Goal: Task Accomplishment & Management: Manage account settings

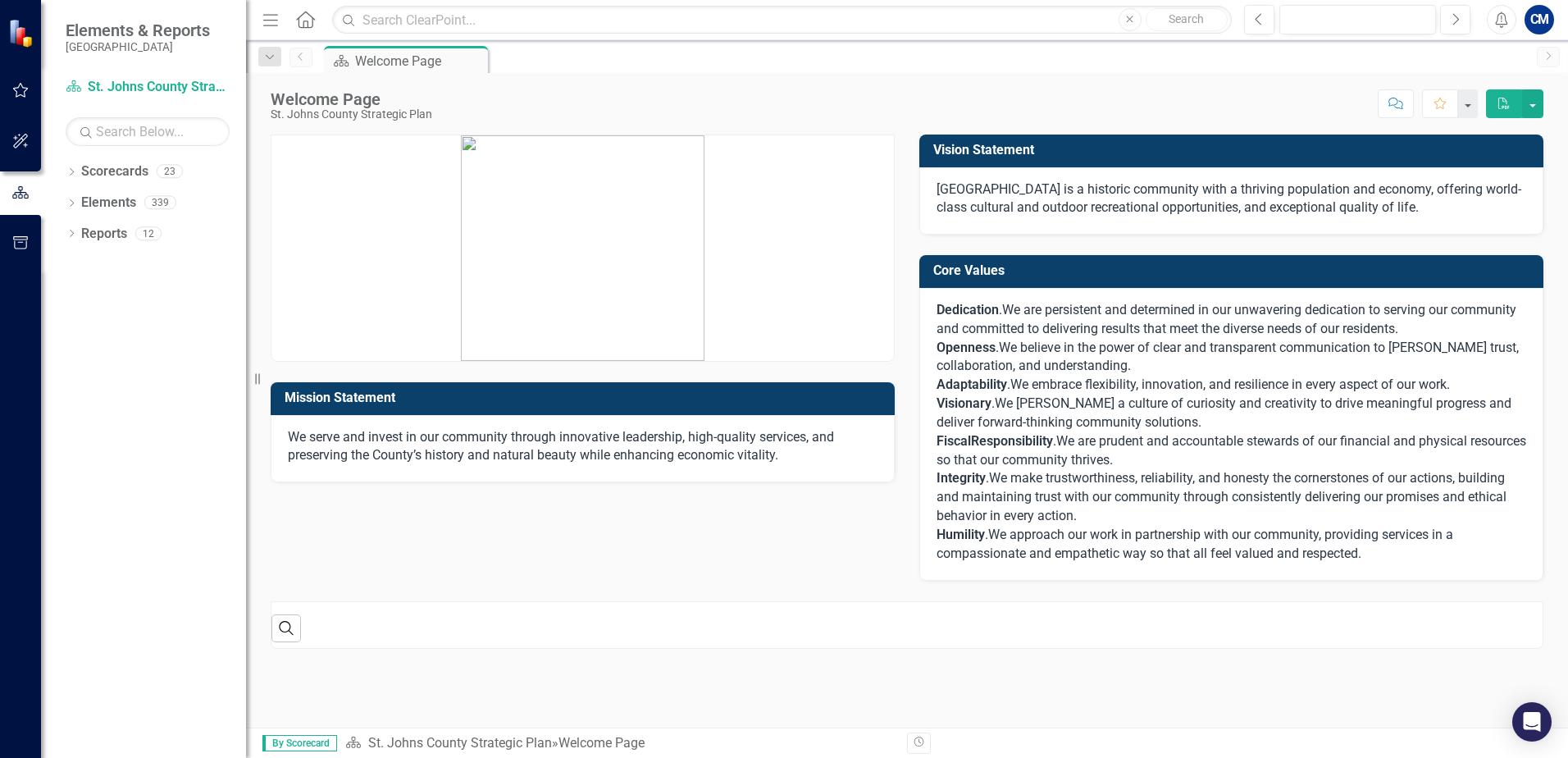
click at [19, 84] on icon "button" at bounding box center [21, 90] width 17 height 13
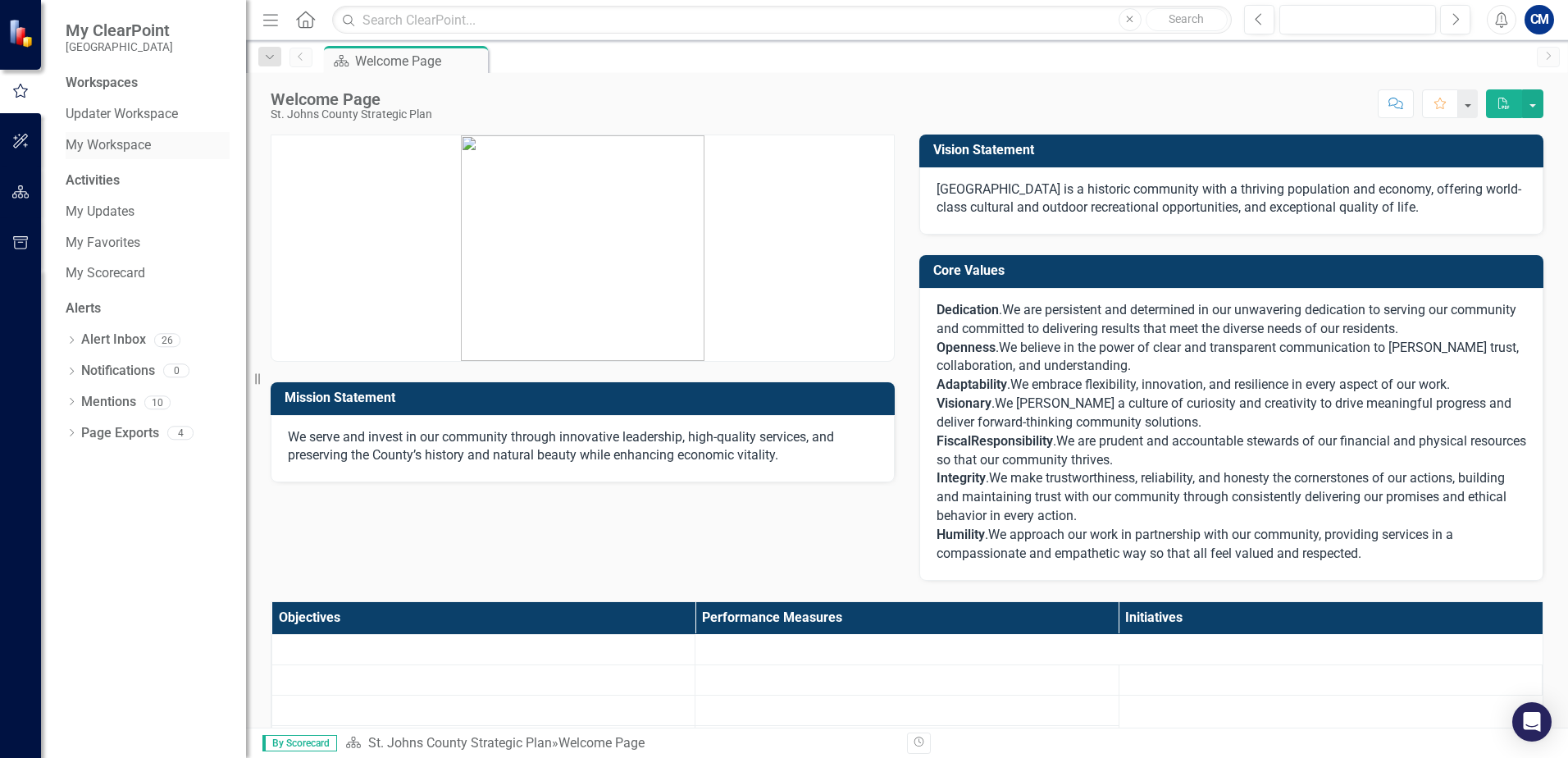
click at [113, 142] on link "My Workspace" at bounding box center [147, 146] width 164 height 19
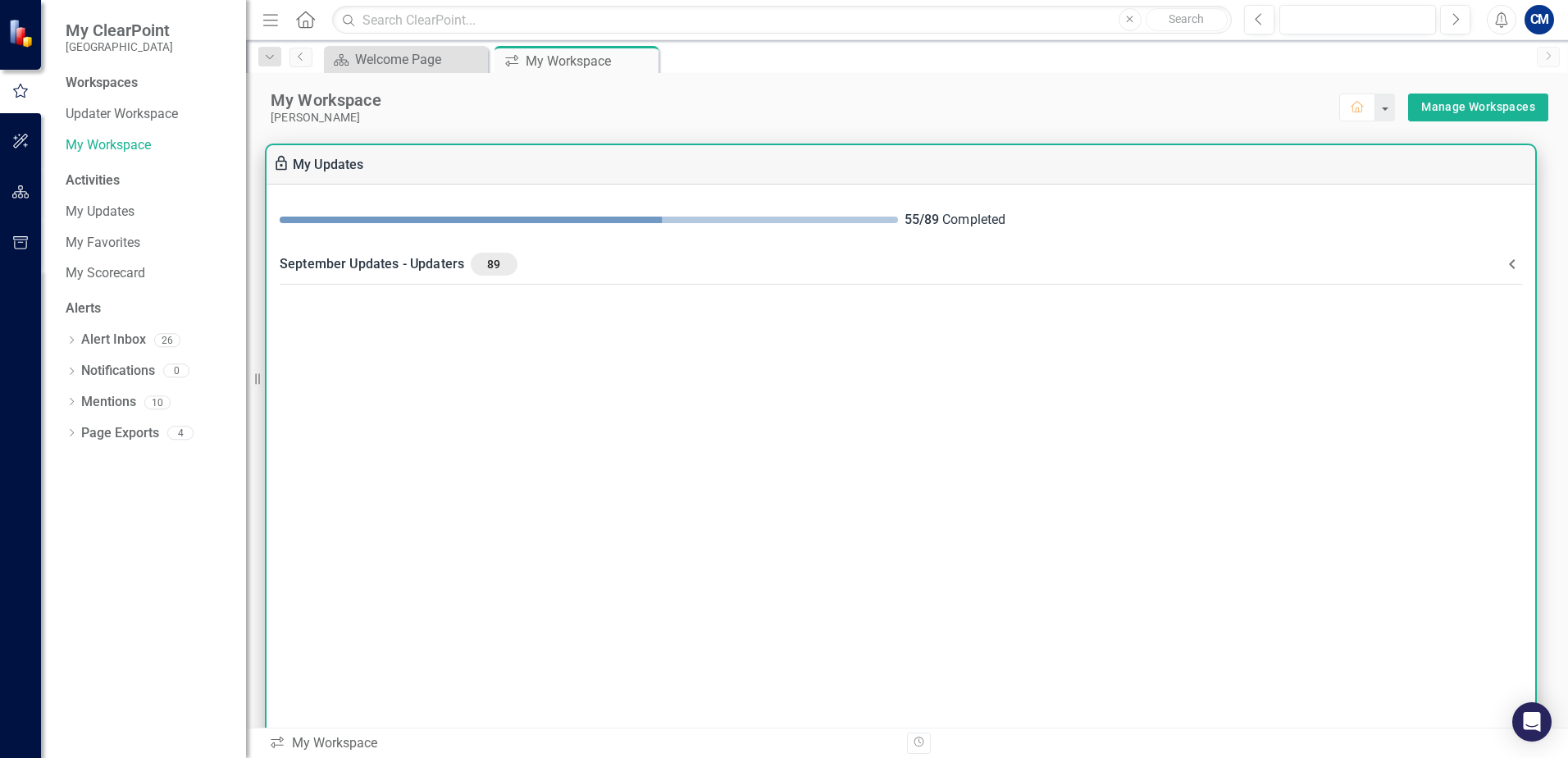
click at [853, 220] on span at bounding box center [588, 220] width 618 height 7
click at [1507, 262] on icon at bounding box center [1511, 264] width 20 height 20
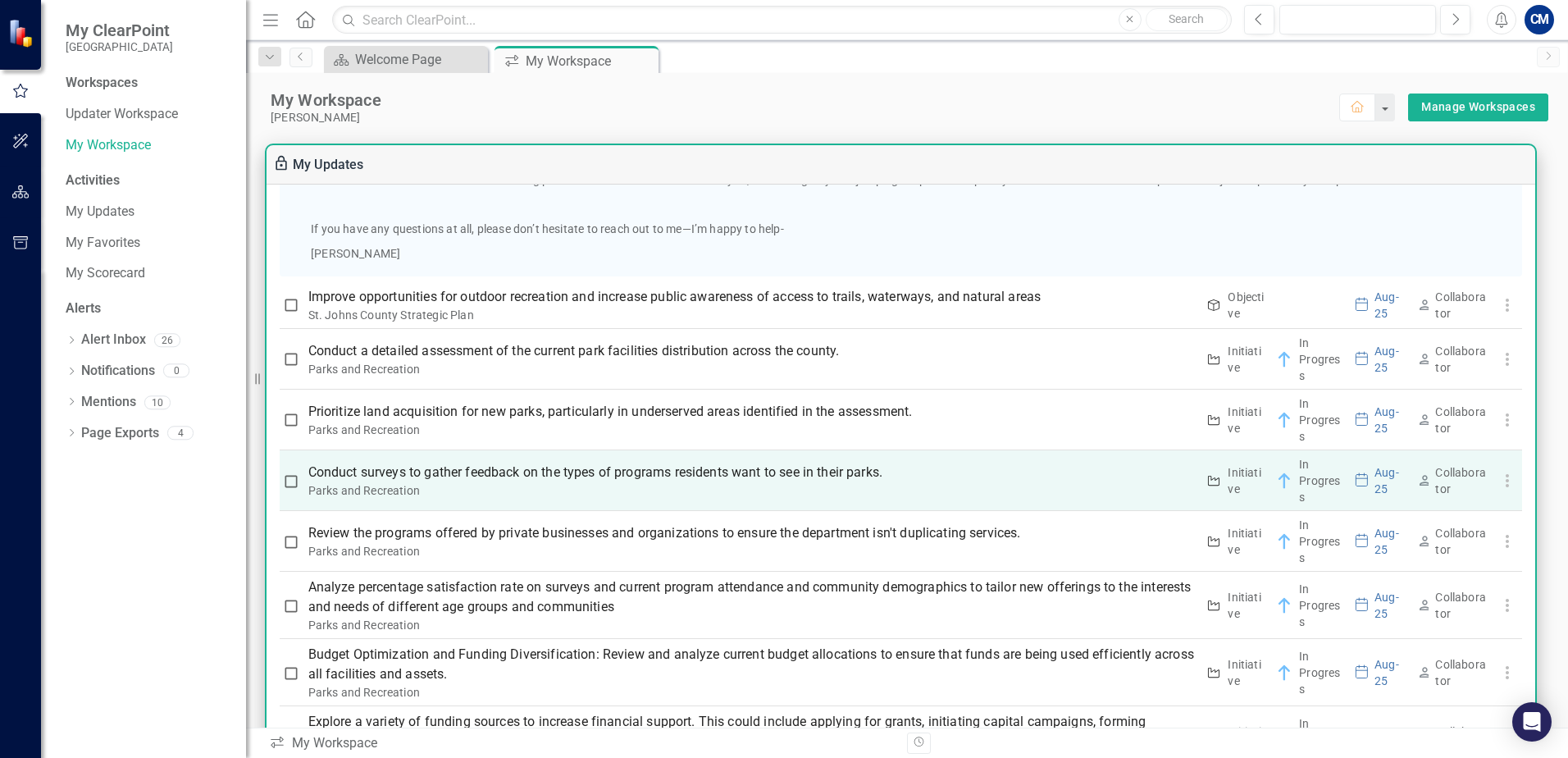
scroll to position [1148, 0]
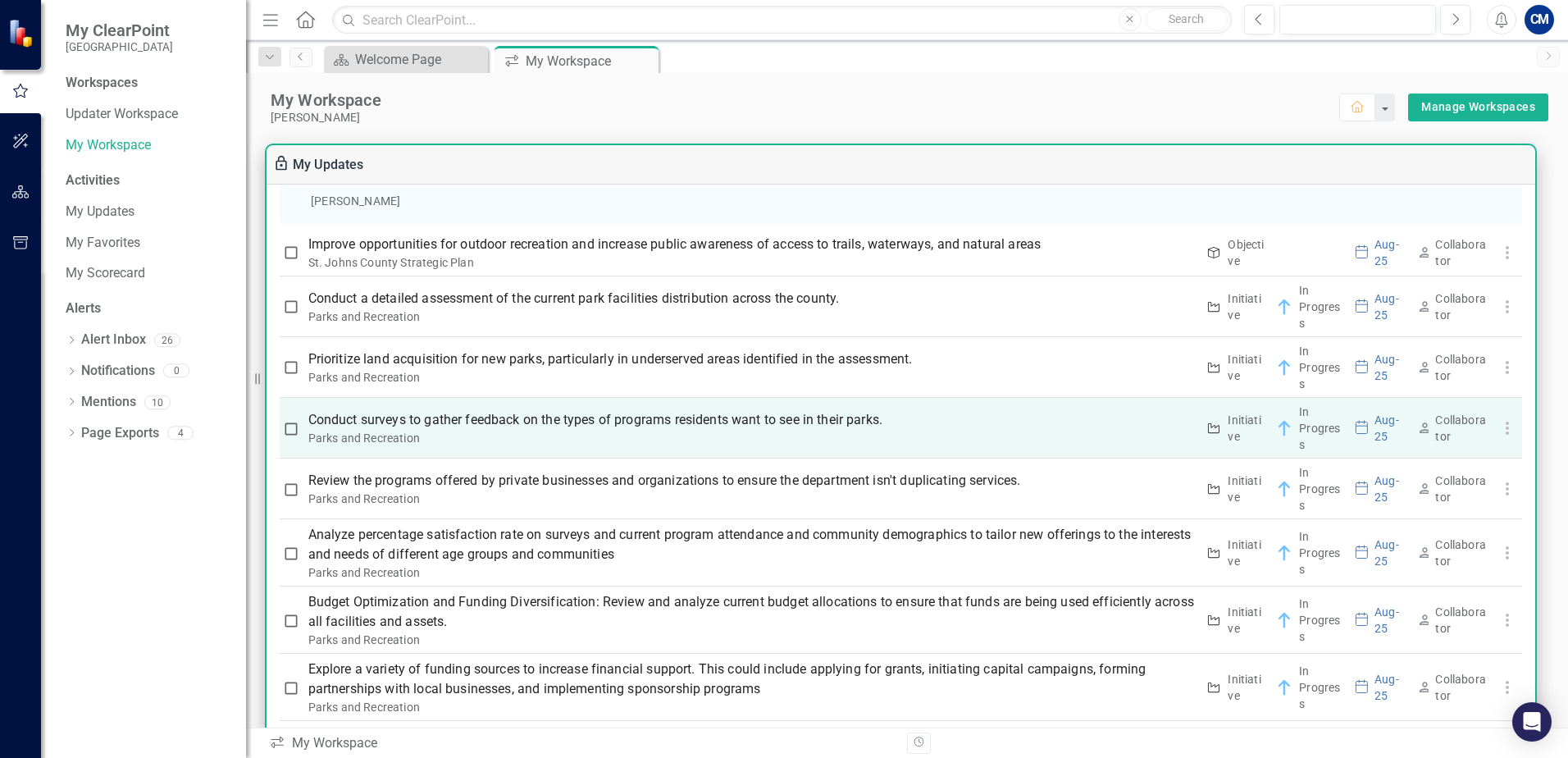
click at [752, 423] on p "Conduct surveys to gather feedback on the types of programs residents want to s…" at bounding box center [752, 419] width 888 height 20
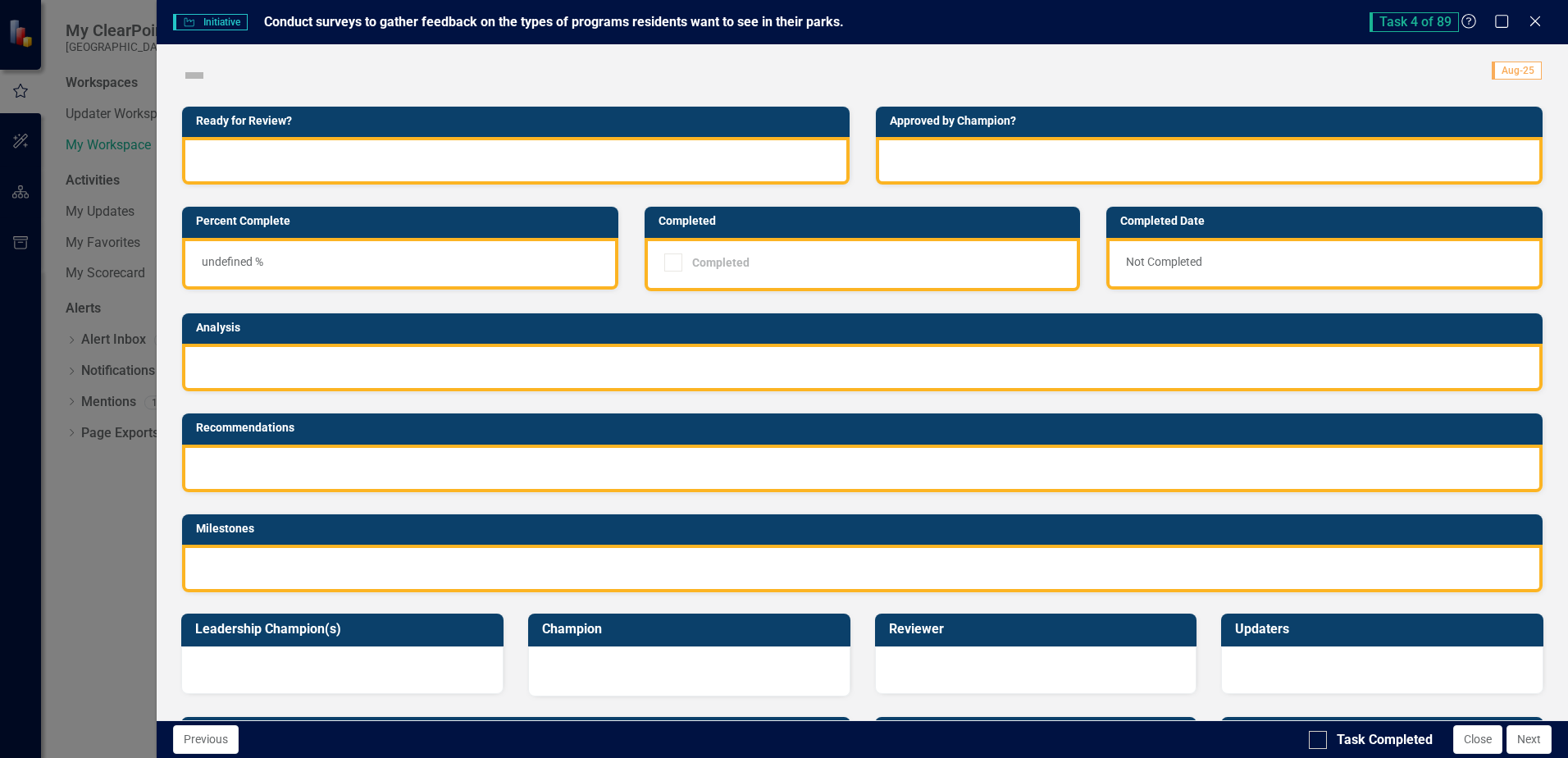
checkbox input "true"
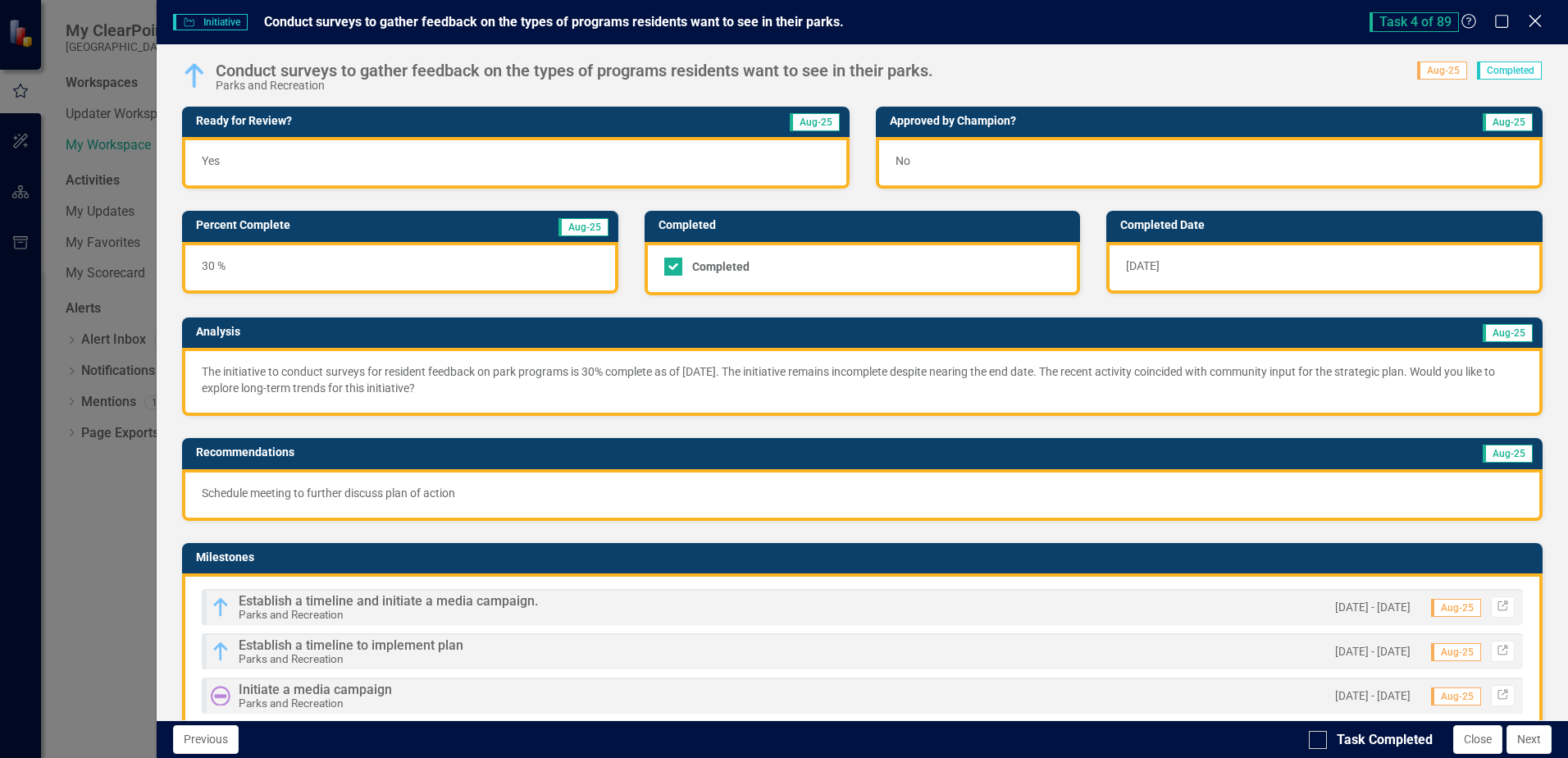
click at [1538, 22] on icon "Close" at bounding box center [1535, 21] width 21 height 15
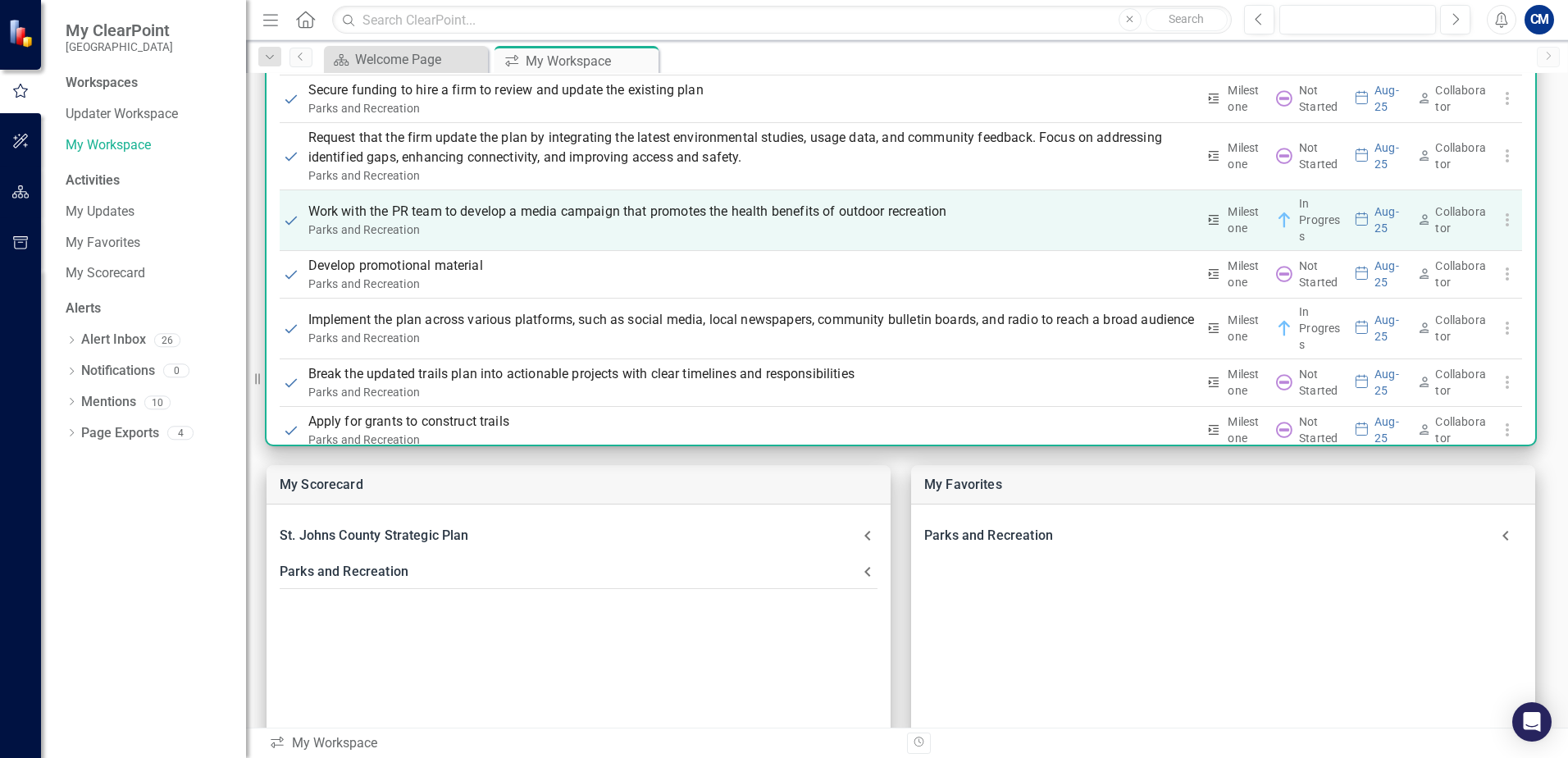
scroll to position [5203, 0]
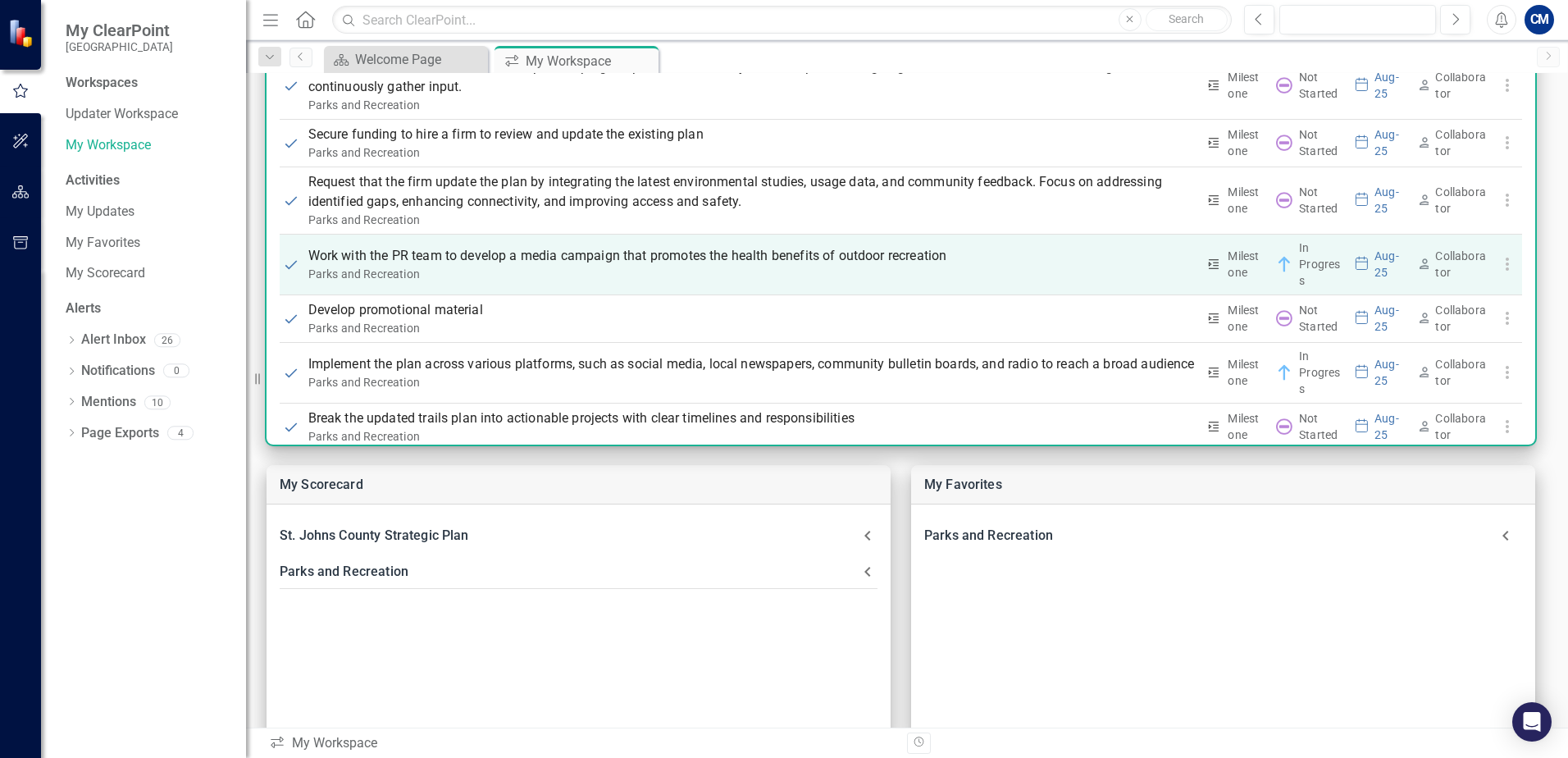
click at [488, 257] on p "Work with the PR team to develop a media campaign that promotes the health bene…" at bounding box center [752, 256] width 888 height 20
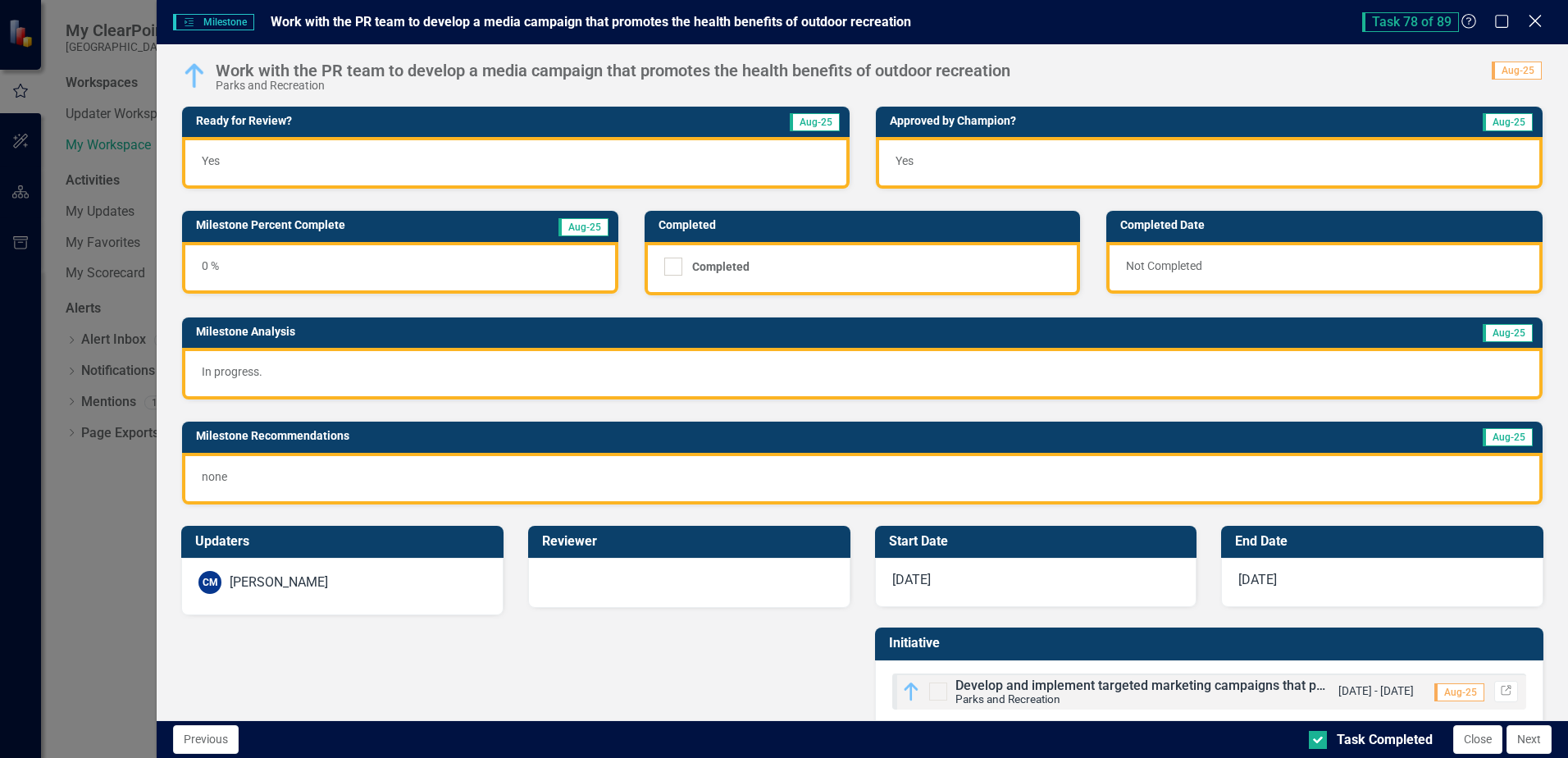
click at [1532, 22] on icon "Close" at bounding box center [1535, 21] width 21 height 15
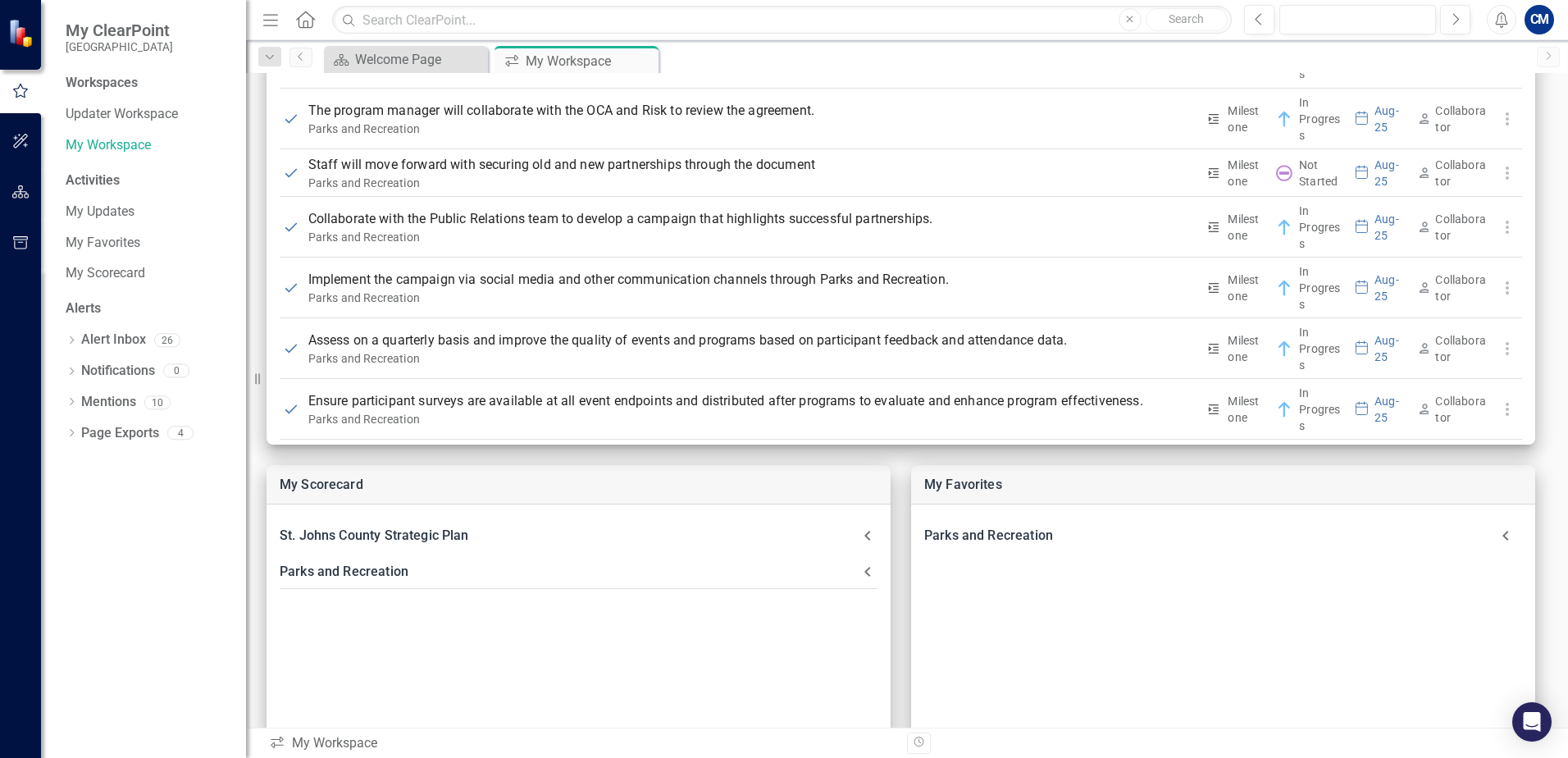
scroll to position [3891, 0]
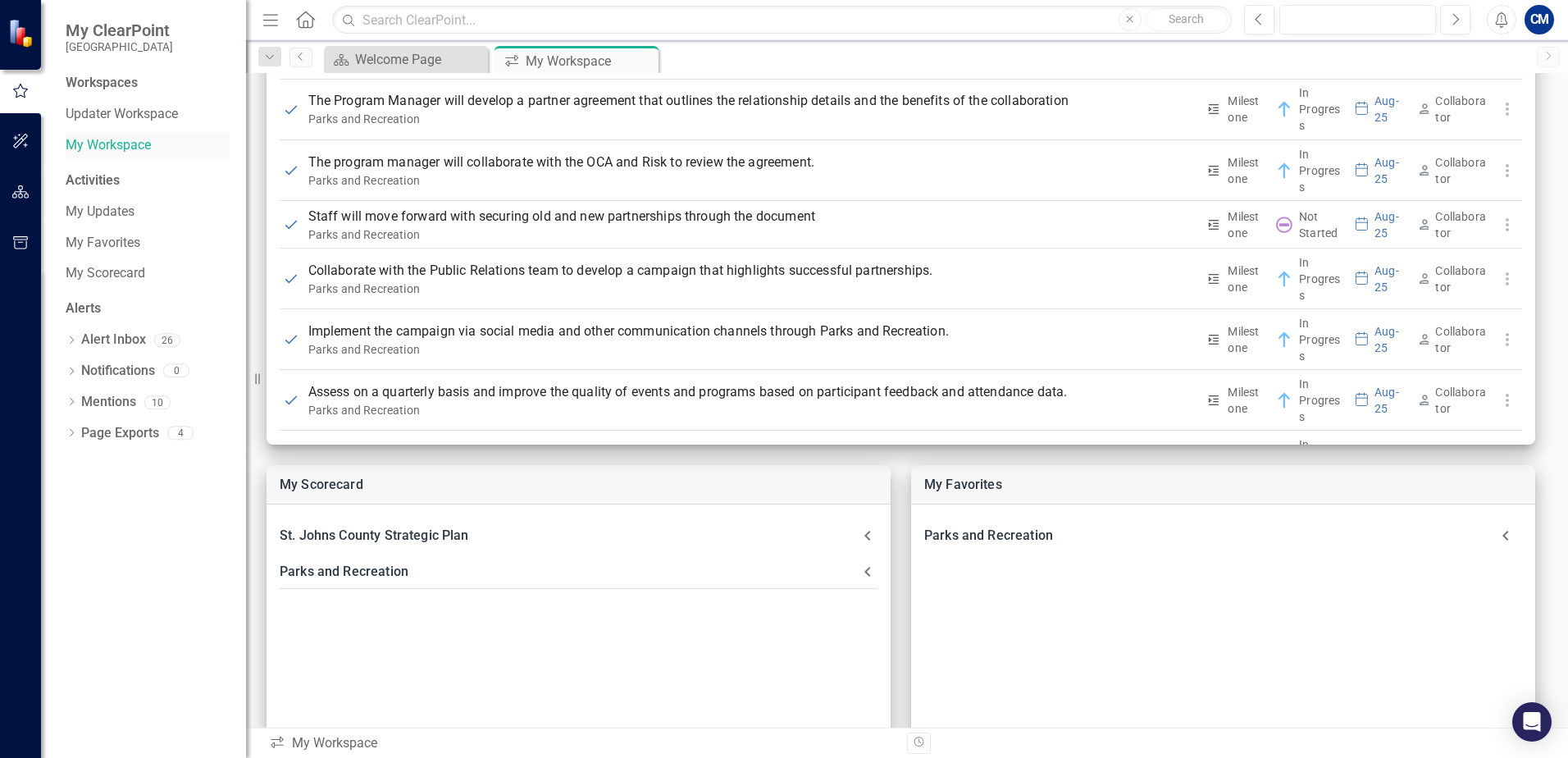
click at [100, 145] on link "My Workspace" at bounding box center [147, 146] width 164 height 19
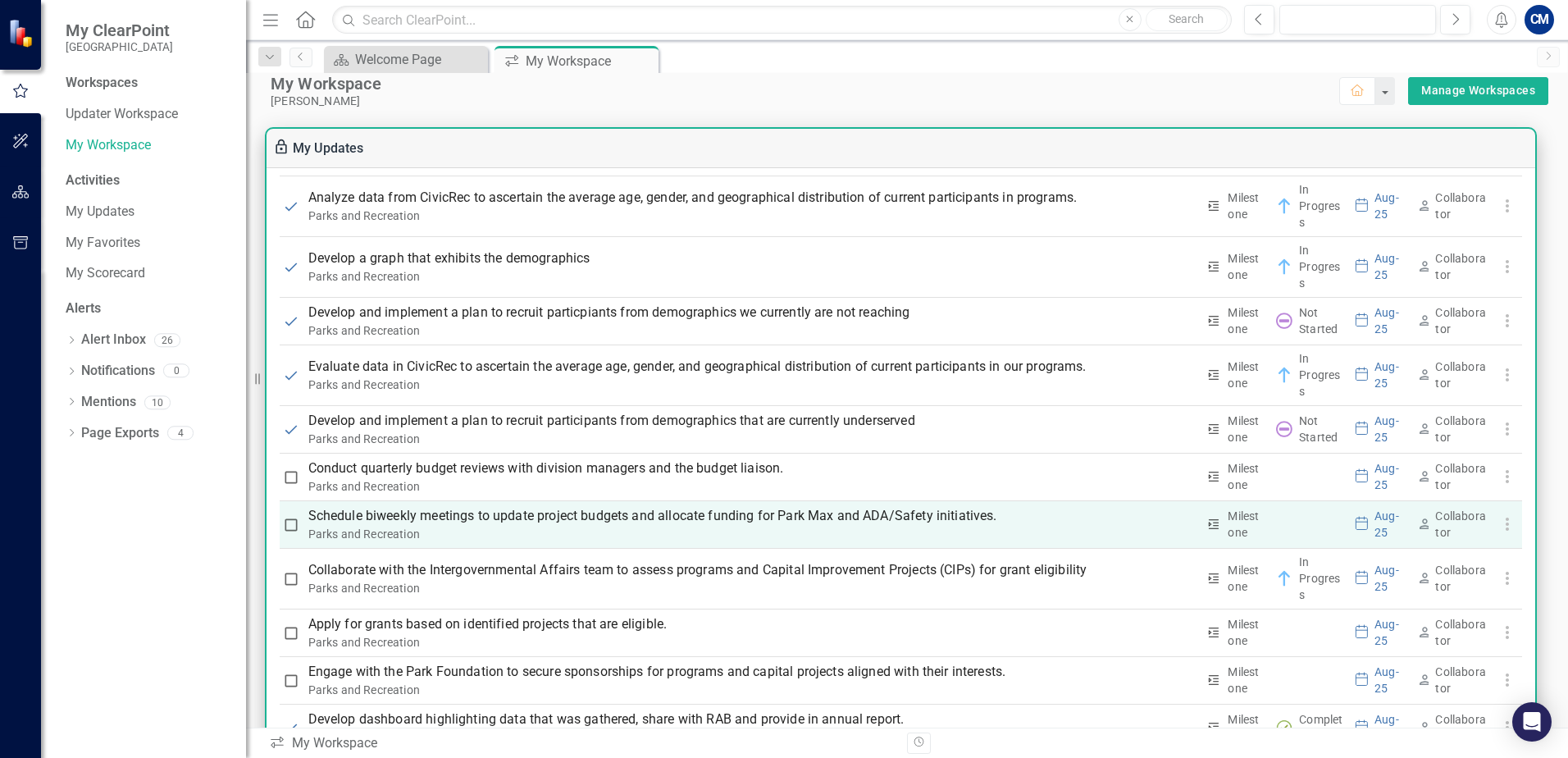
scroll to position [3318, 0]
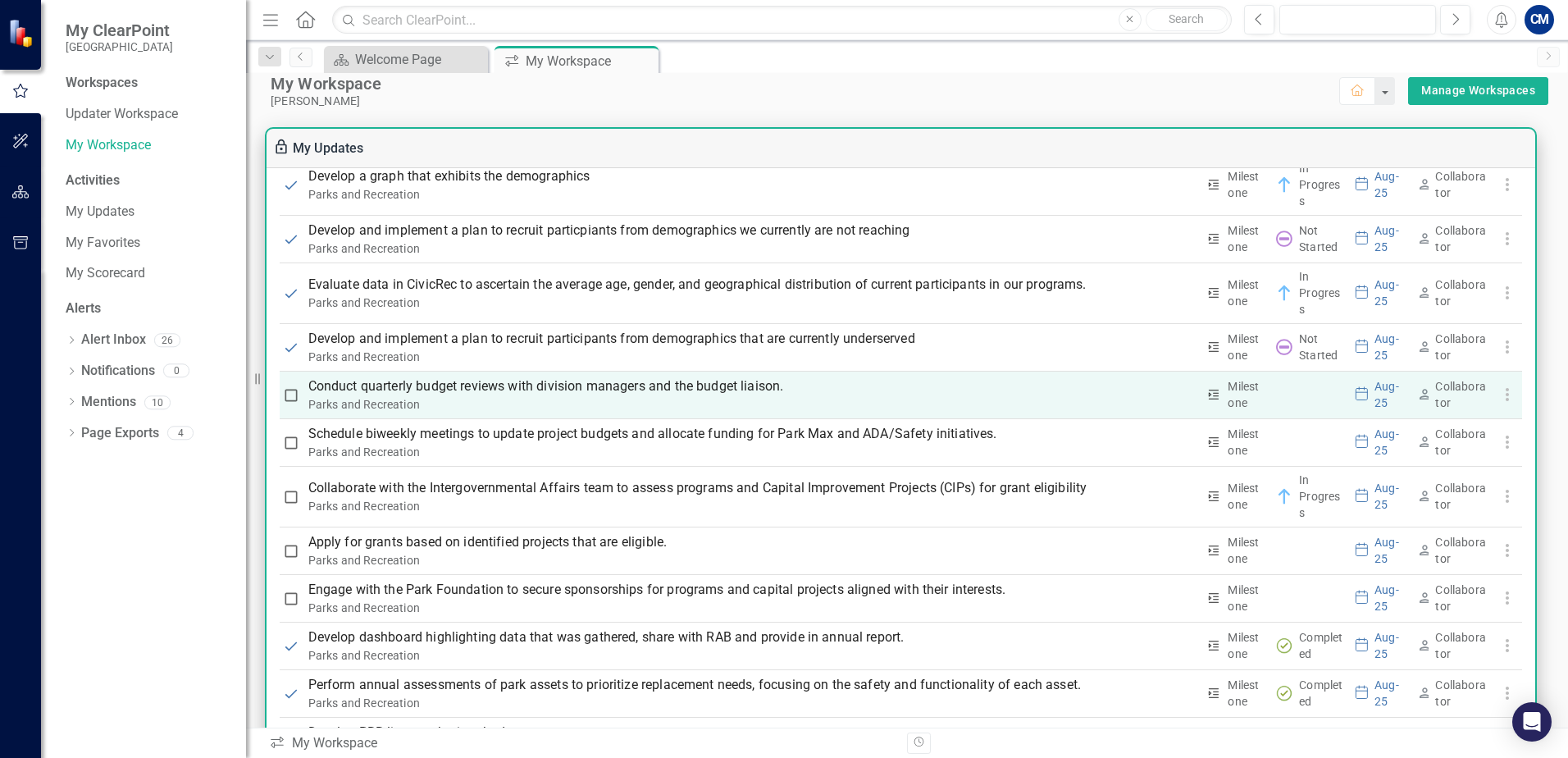
click at [604, 386] on p "Conduct quarterly budget reviews with division managers and the budget liaison." at bounding box center [752, 386] width 888 height 20
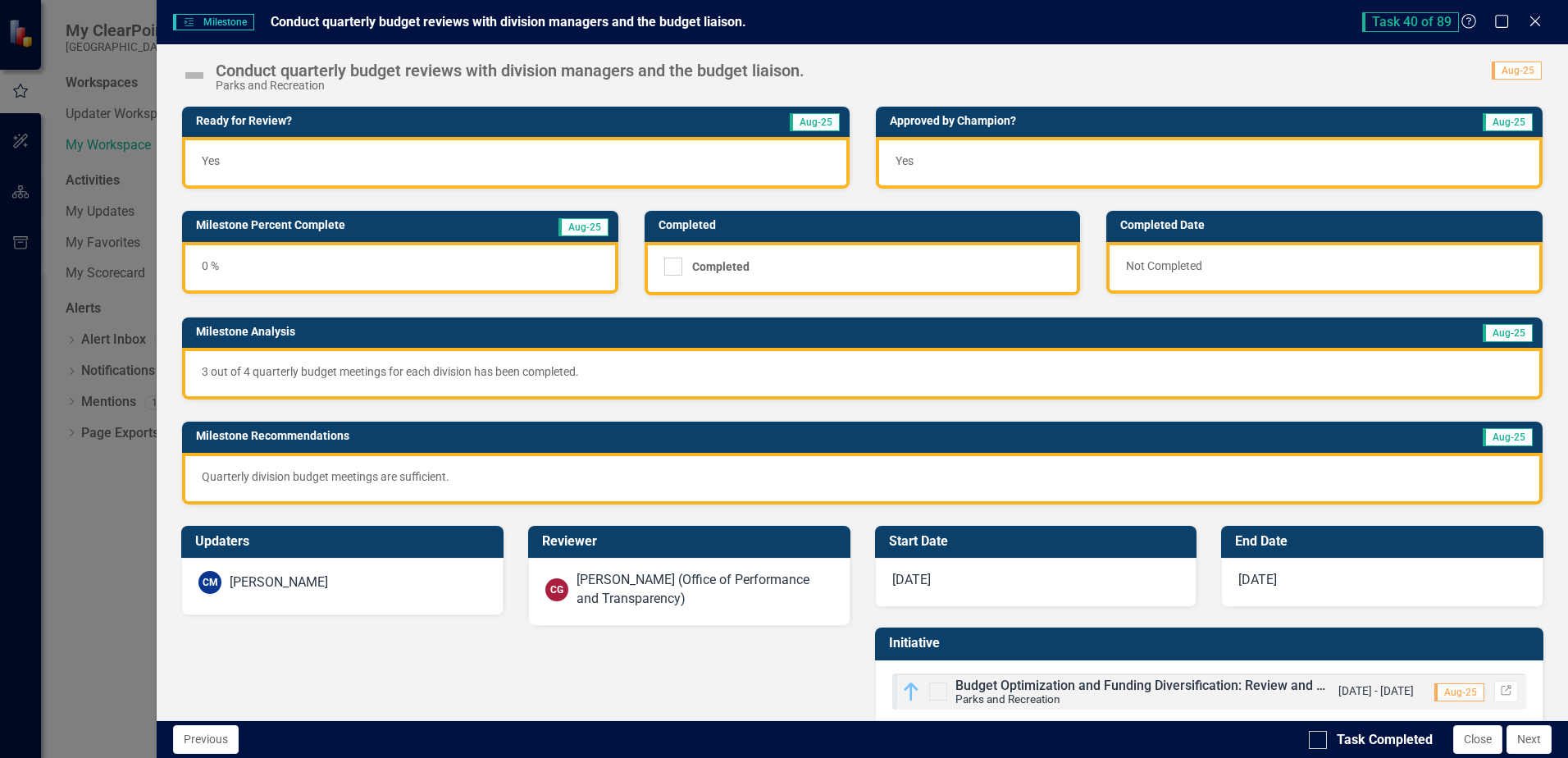
scroll to position [31, 0]
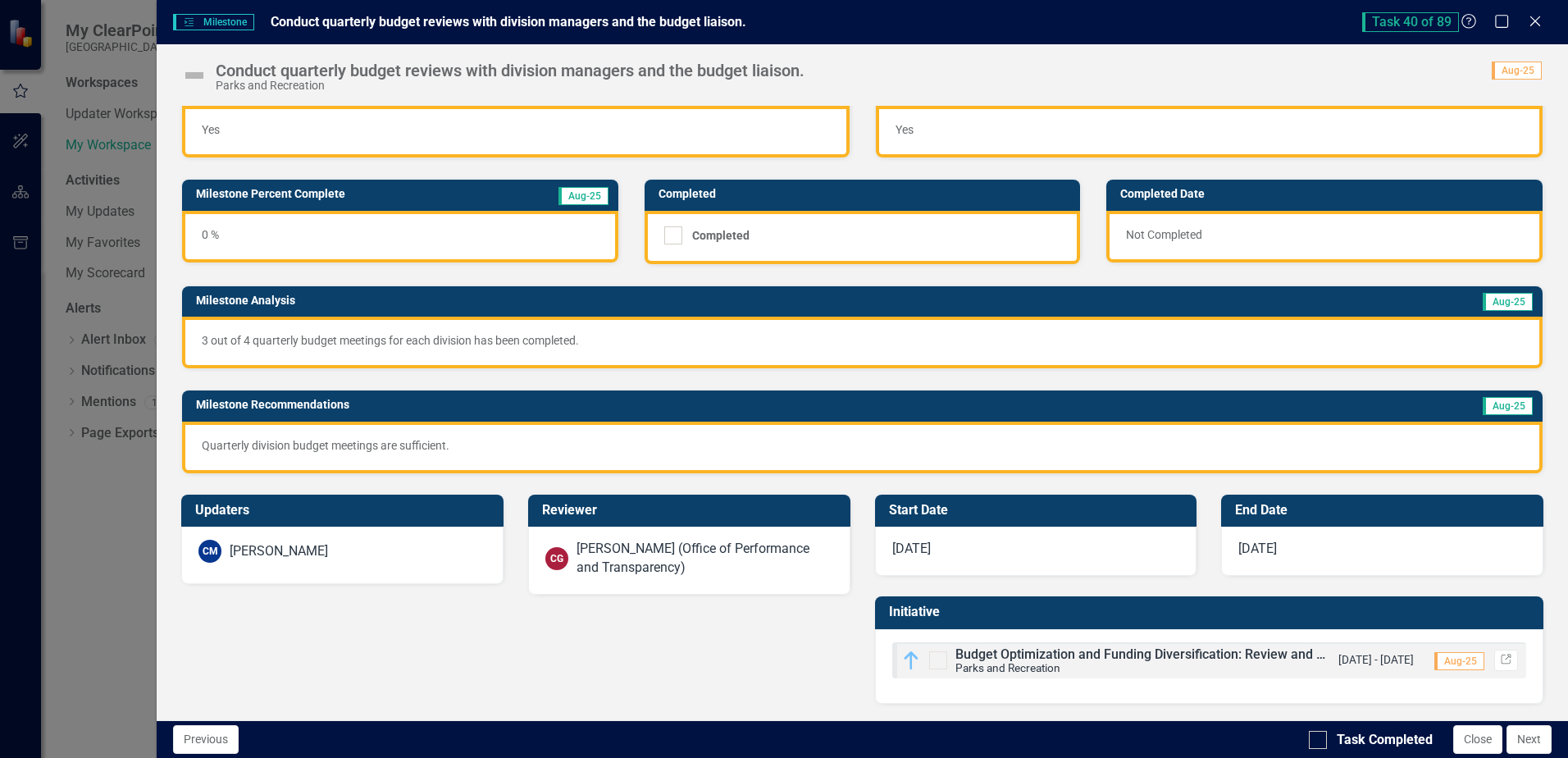
drag, startPoint x: 1530, startPoint y: 20, endPoint x: 1223, endPoint y: 97, distance: 316.5
click at [1530, 20] on icon "Close" at bounding box center [1534, 22] width 16 height 13
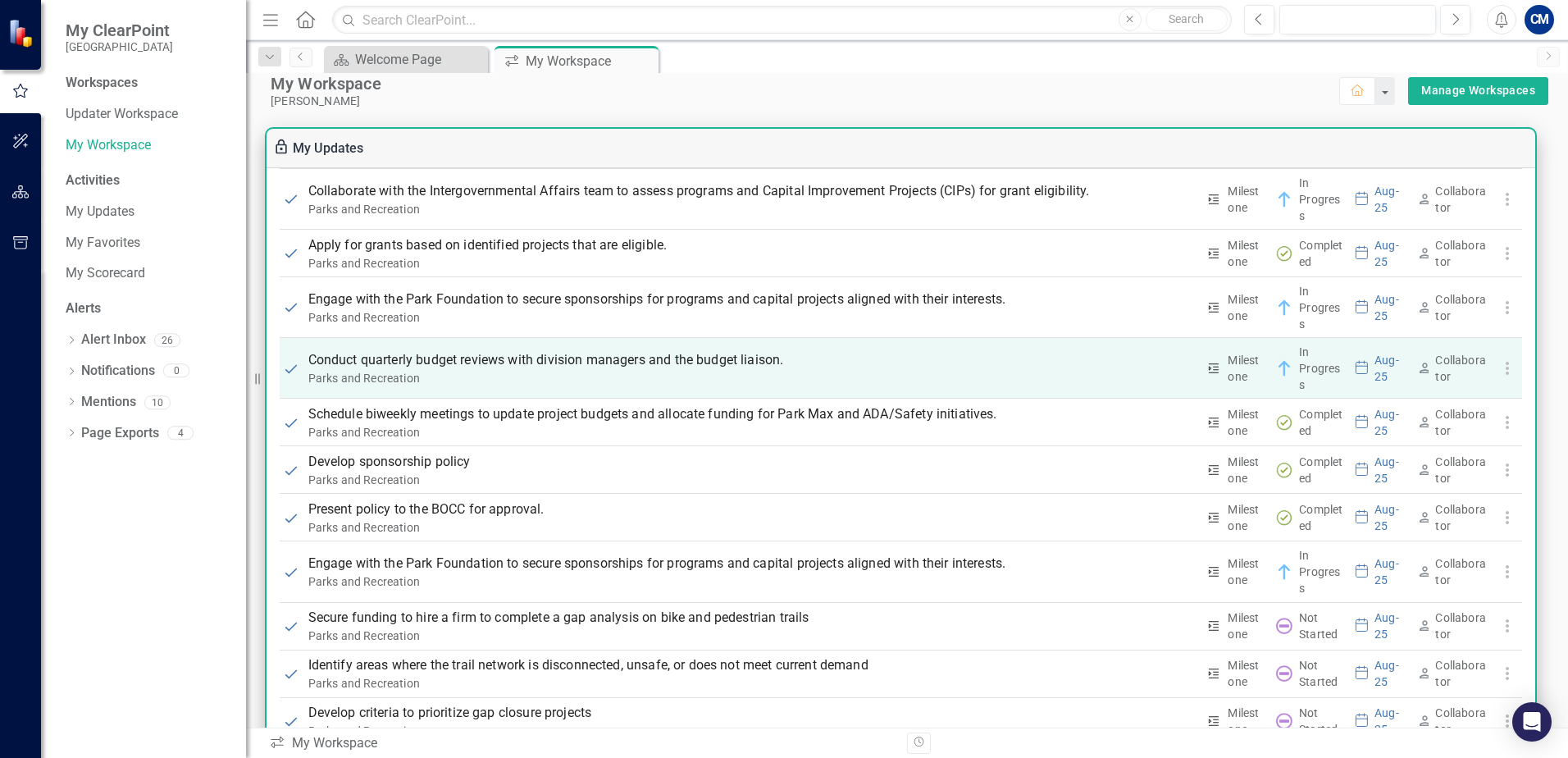
scroll to position [4547, 0]
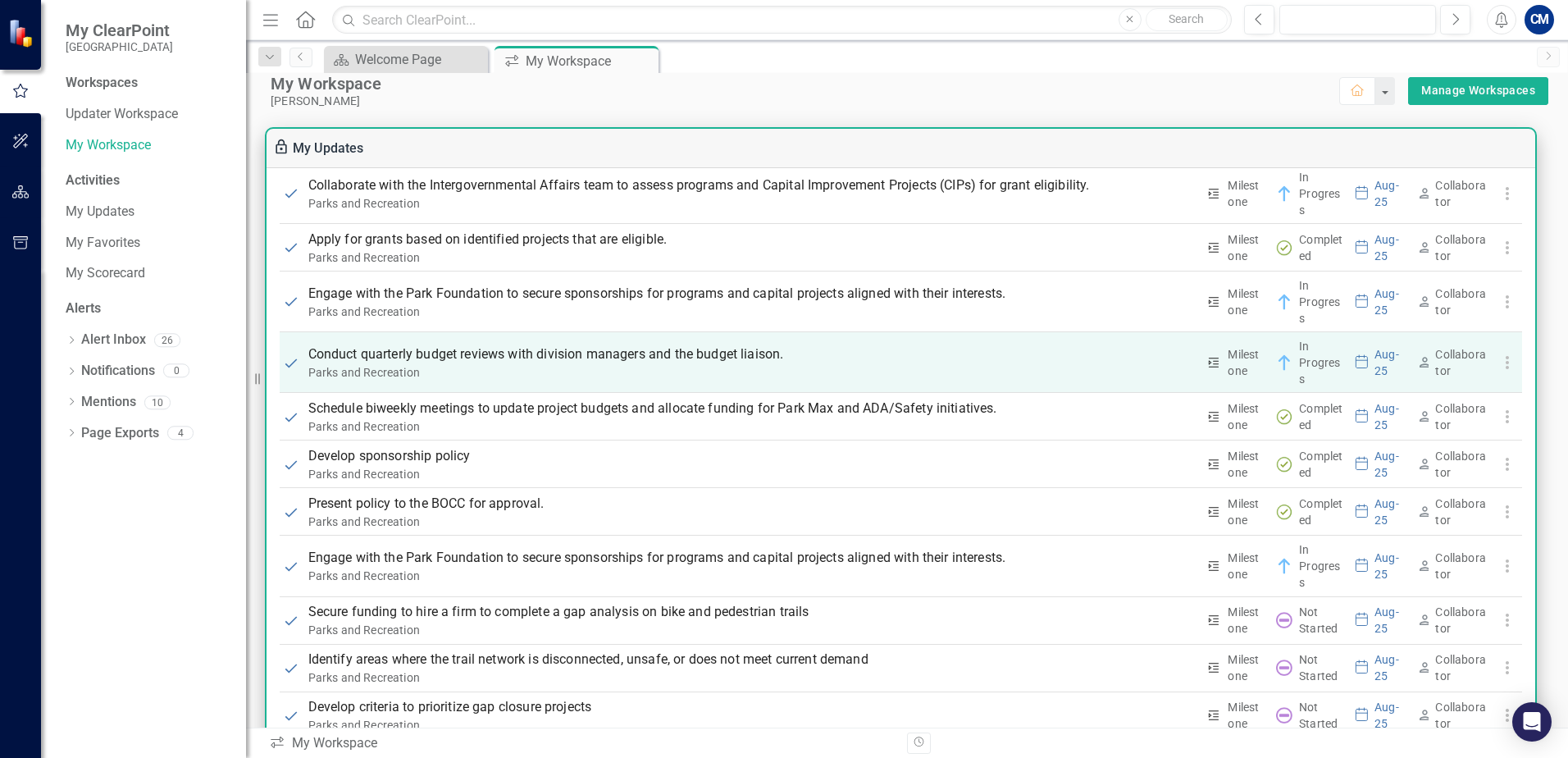
click at [520, 355] on p "Conduct quarterly budget reviews with division managers and the budget liaison." at bounding box center [752, 354] width 888 height 20
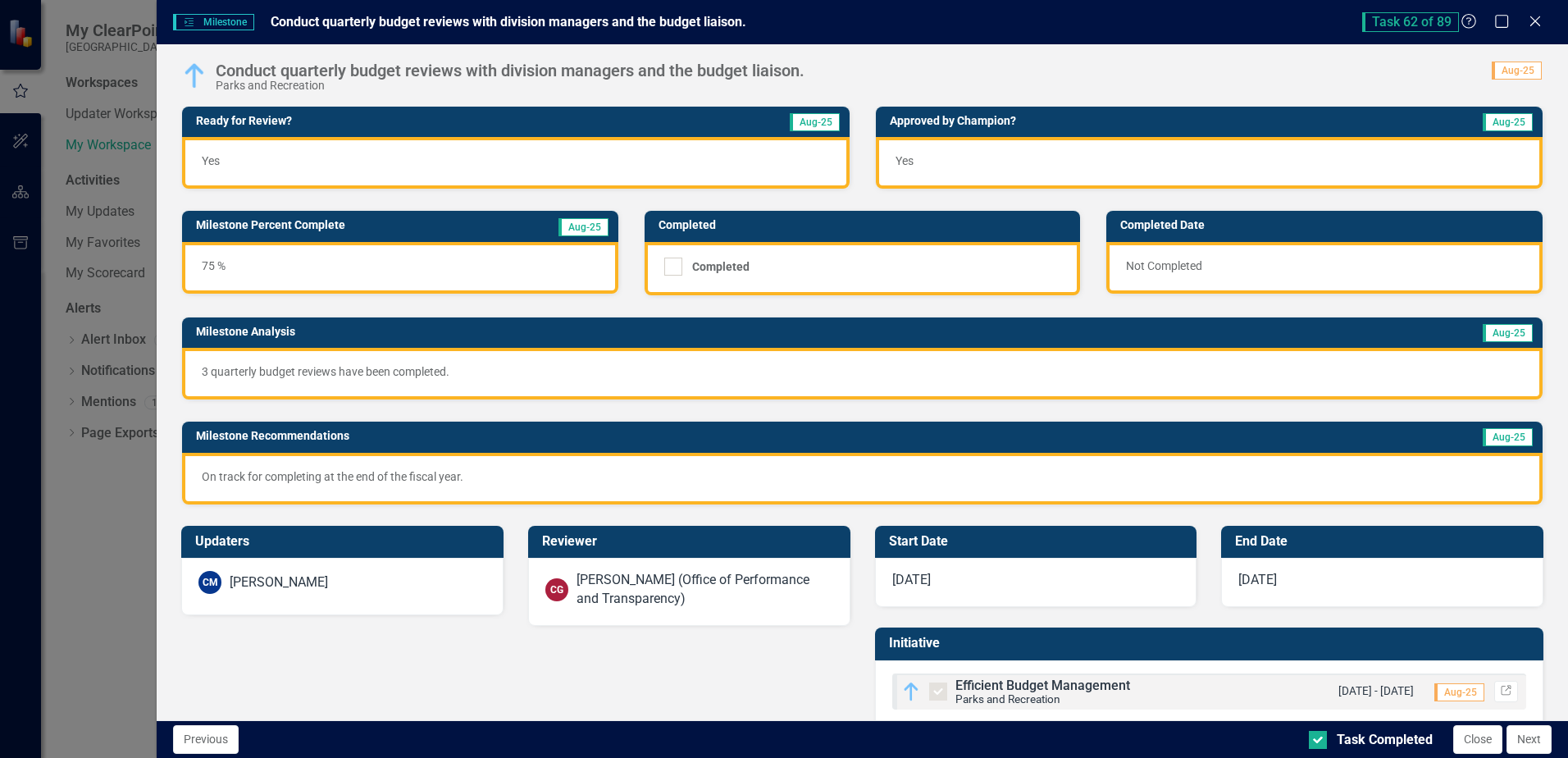
scroll to position [31, 0]
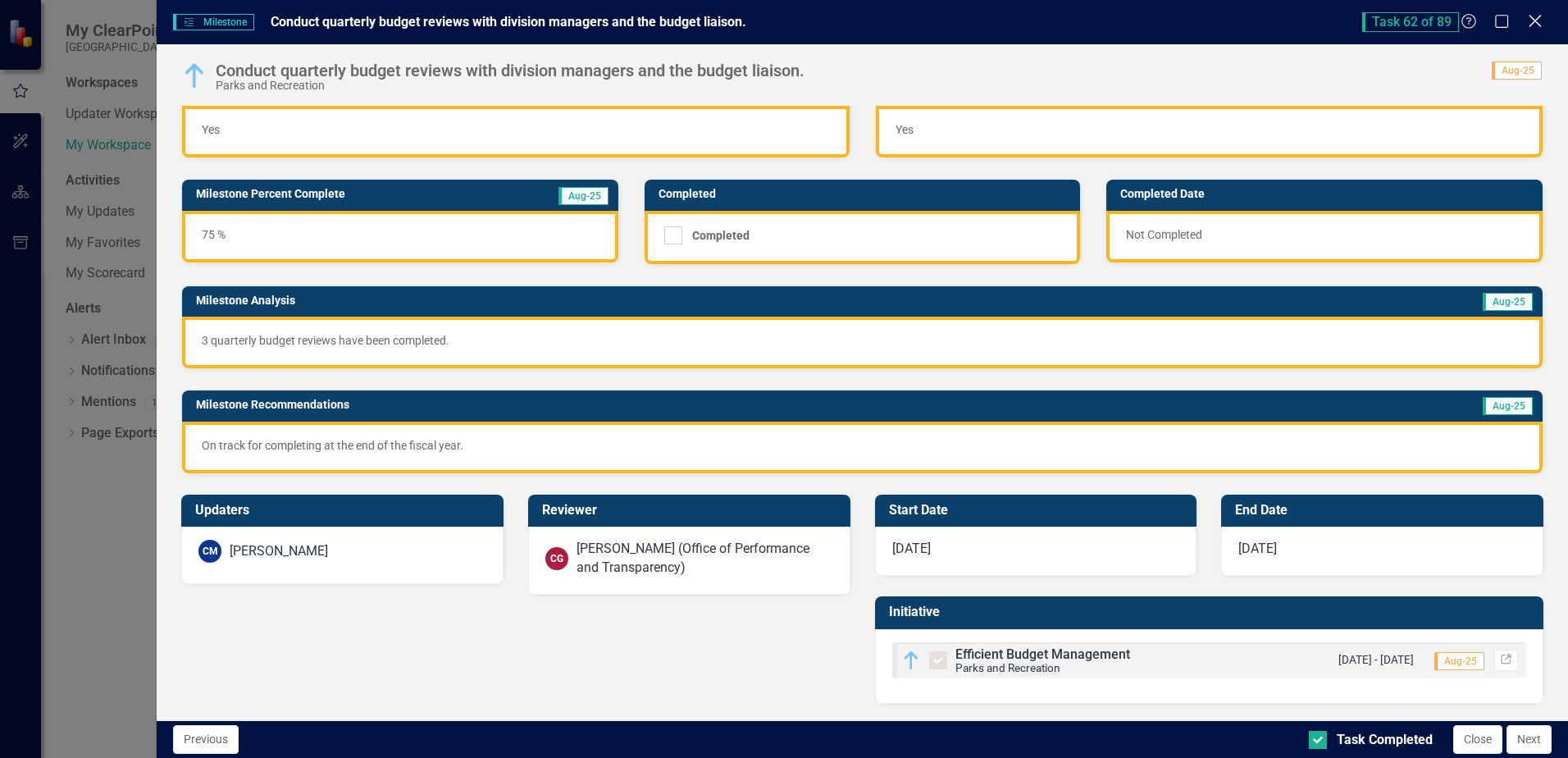
click at [1535, 27] on icon "Close" at bounding box center [1535, 21] width 21 height 15
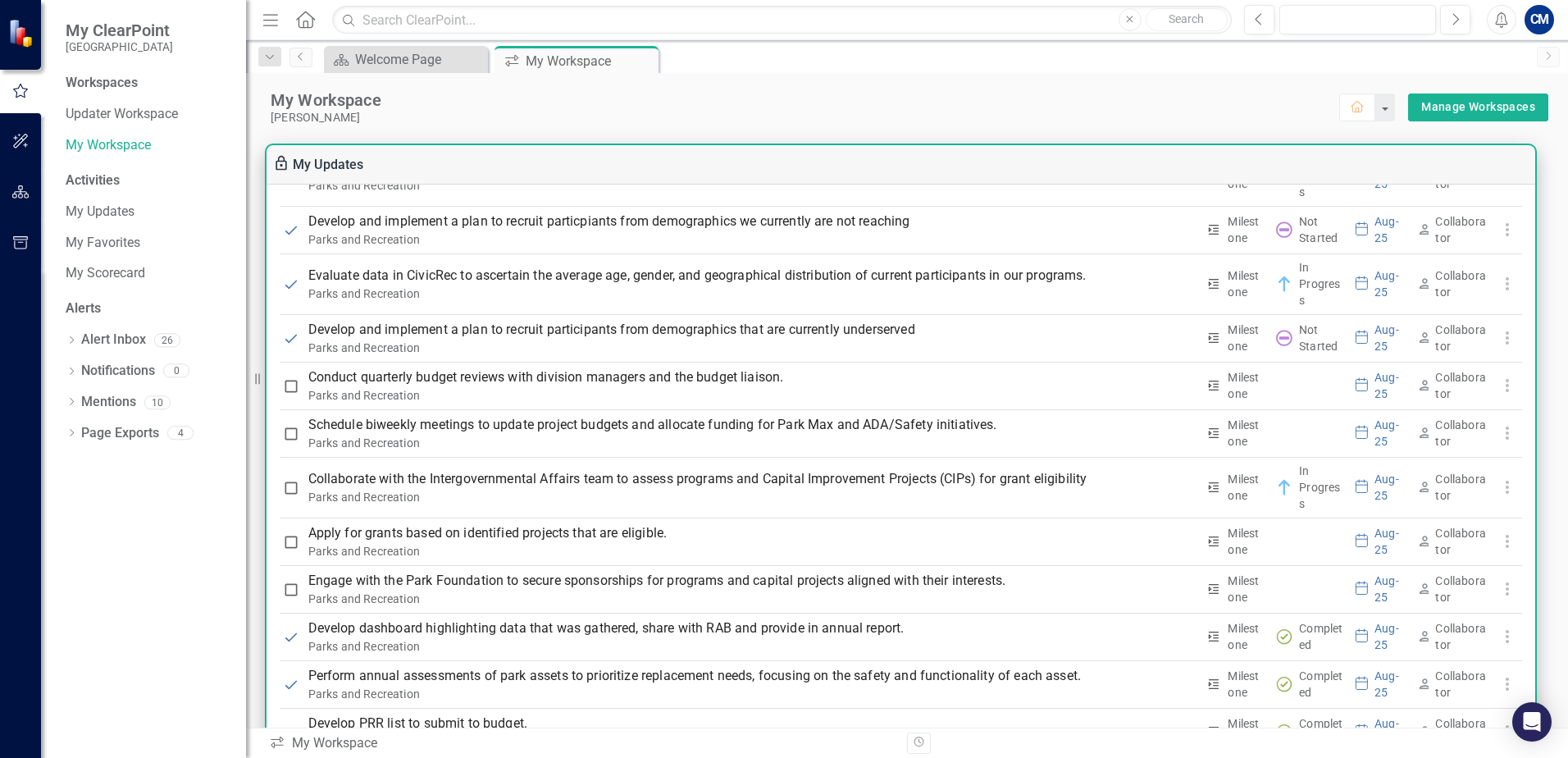
scroll to position [3318, 0]
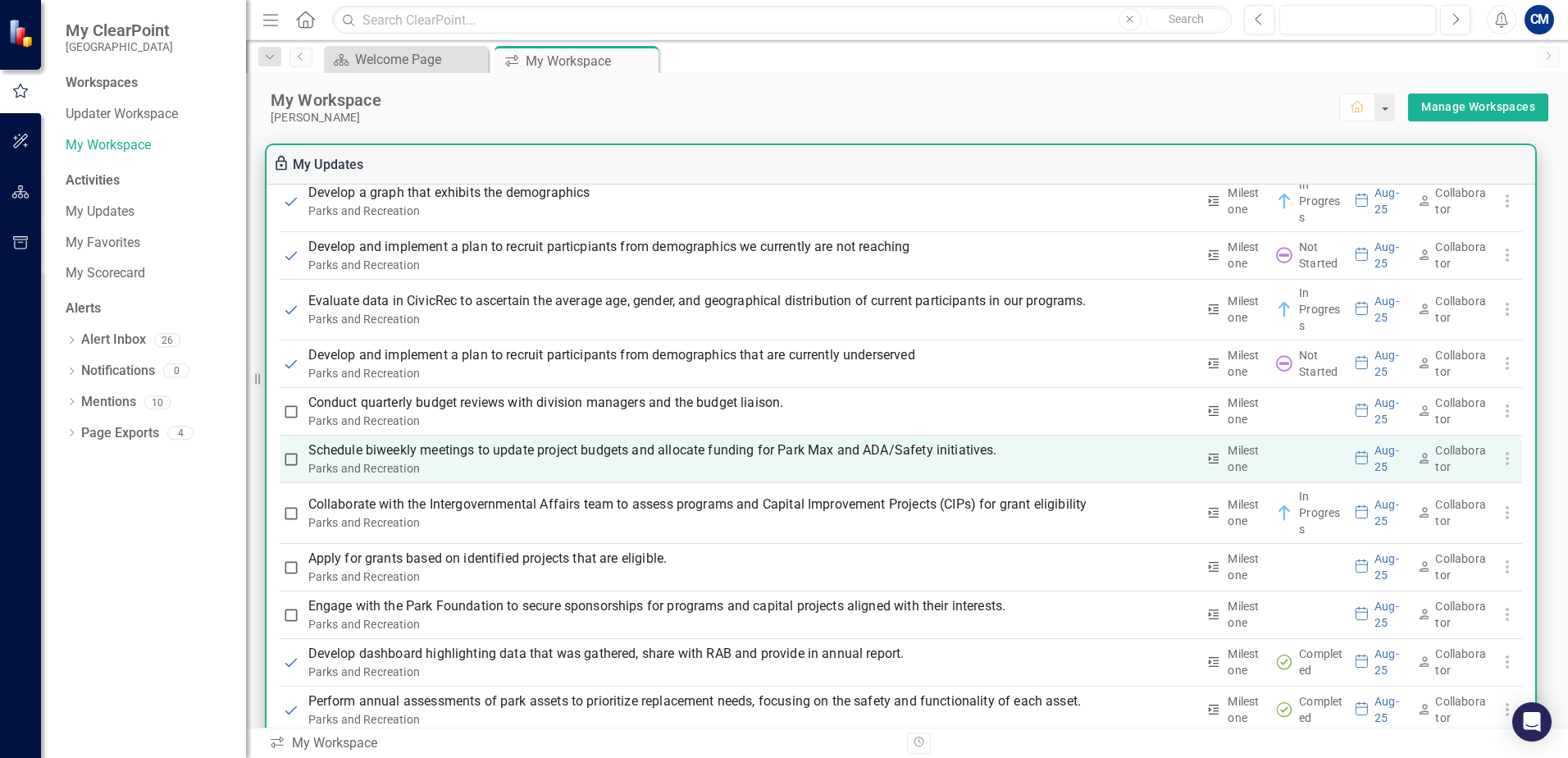
click at [597, 450] on p "Schedule biweekly meetings to update project budgets and allocate funding for P…" at bounding box center [752, 450] width 888 height 20
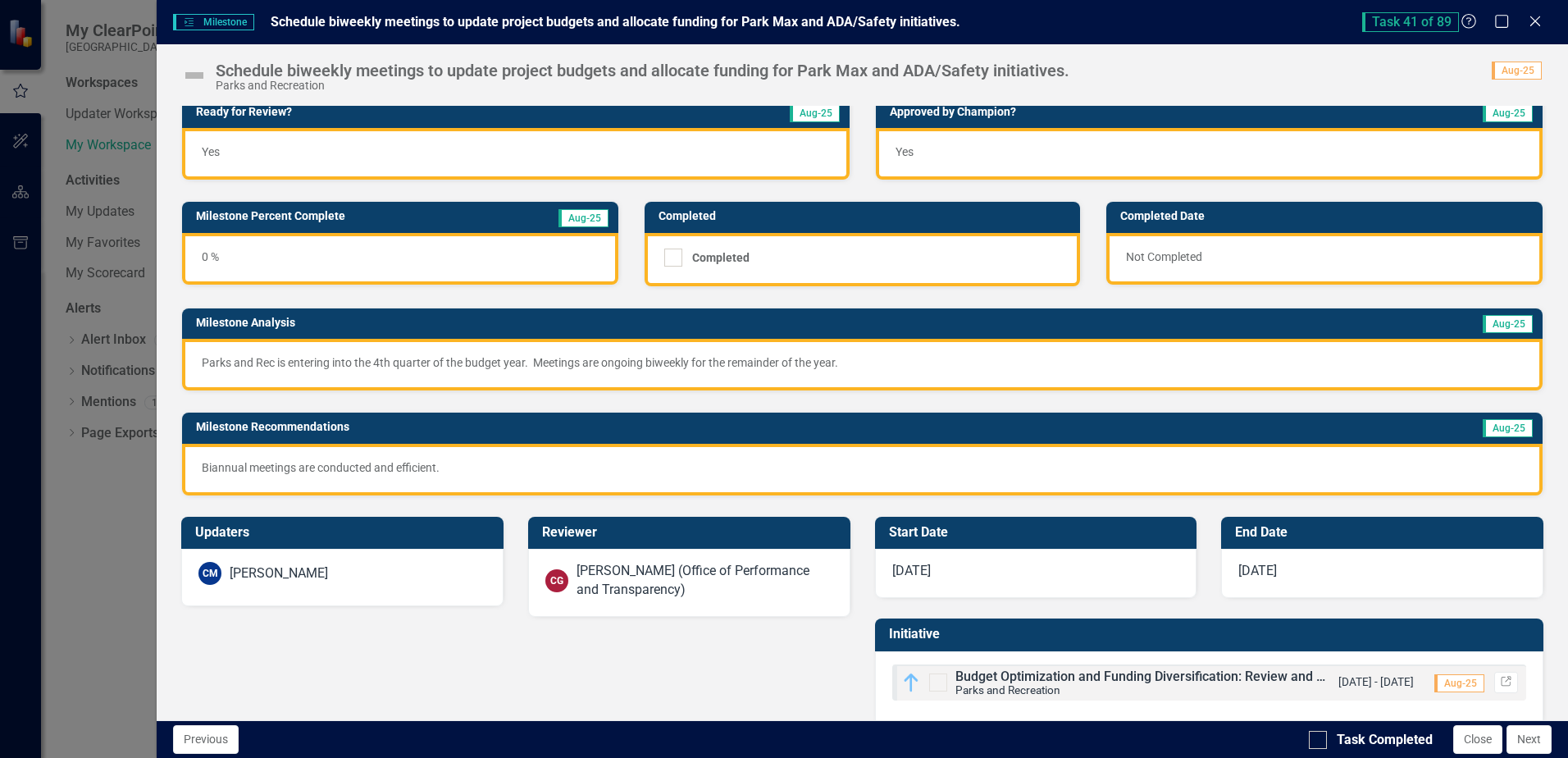
scroll to position [0, 0]
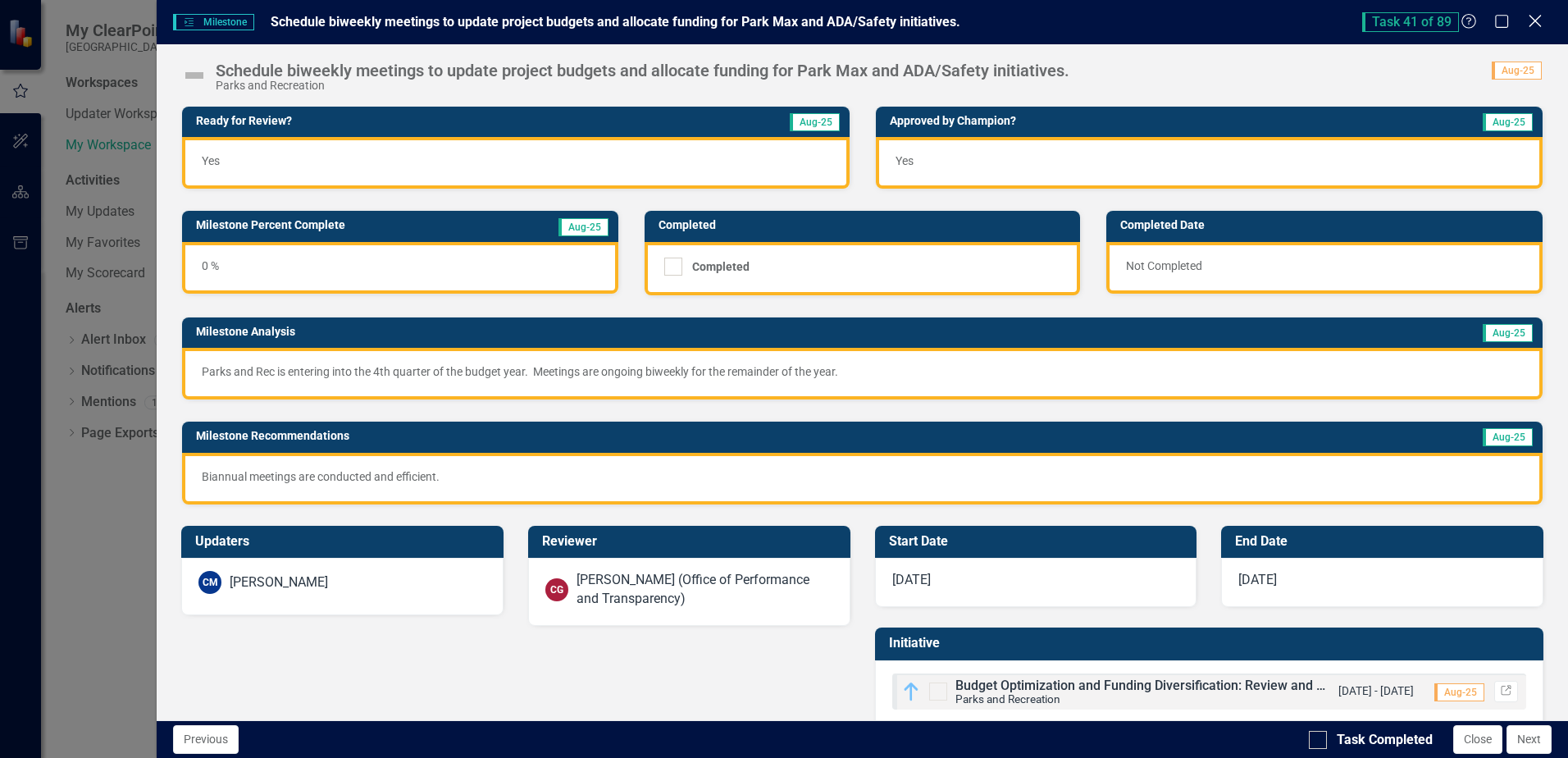
click at [1538, 28] on icon "Close" at bounding box center [1535, 21] width 21 height 15
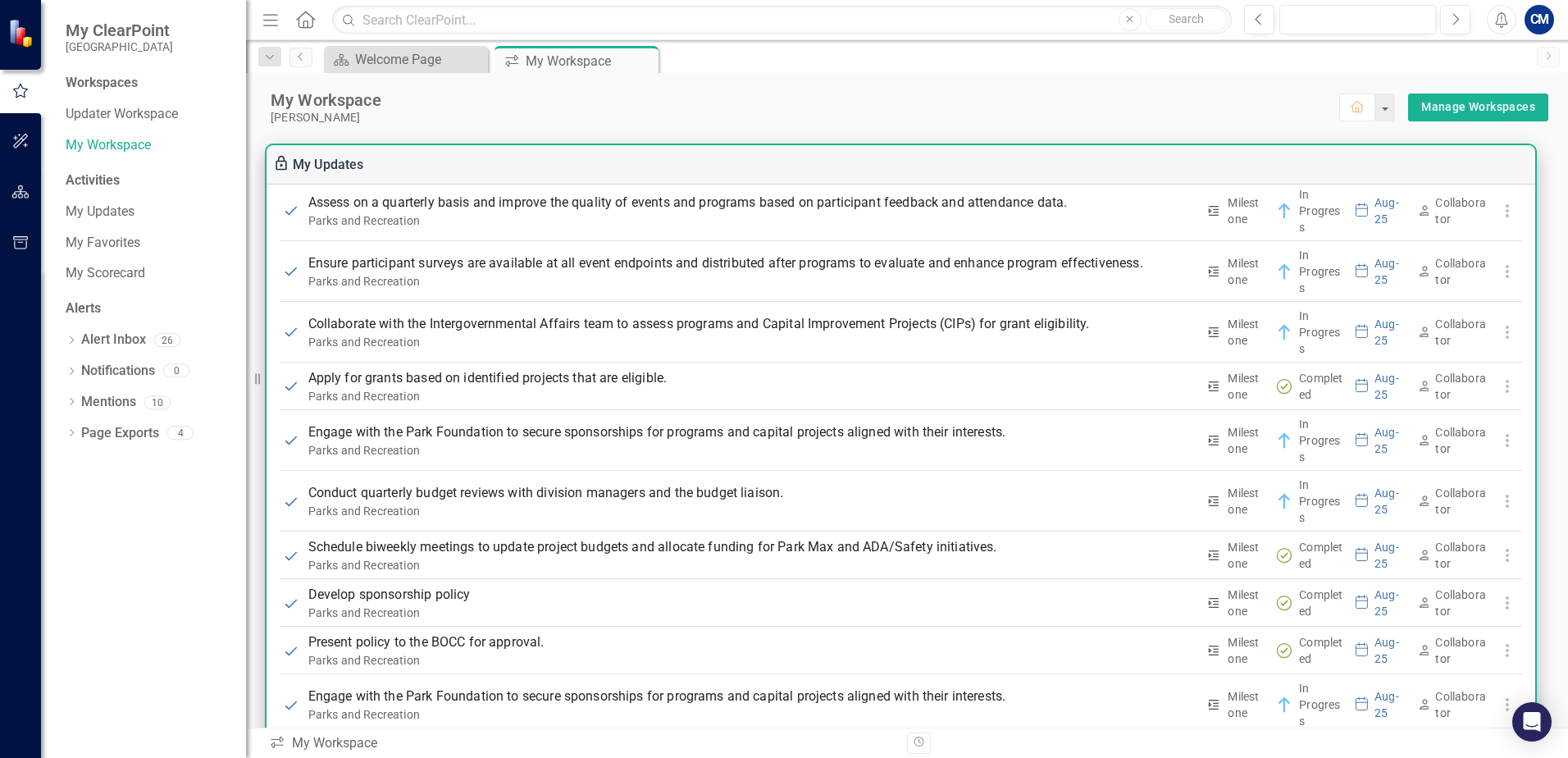
scroll to position [4466, 0]
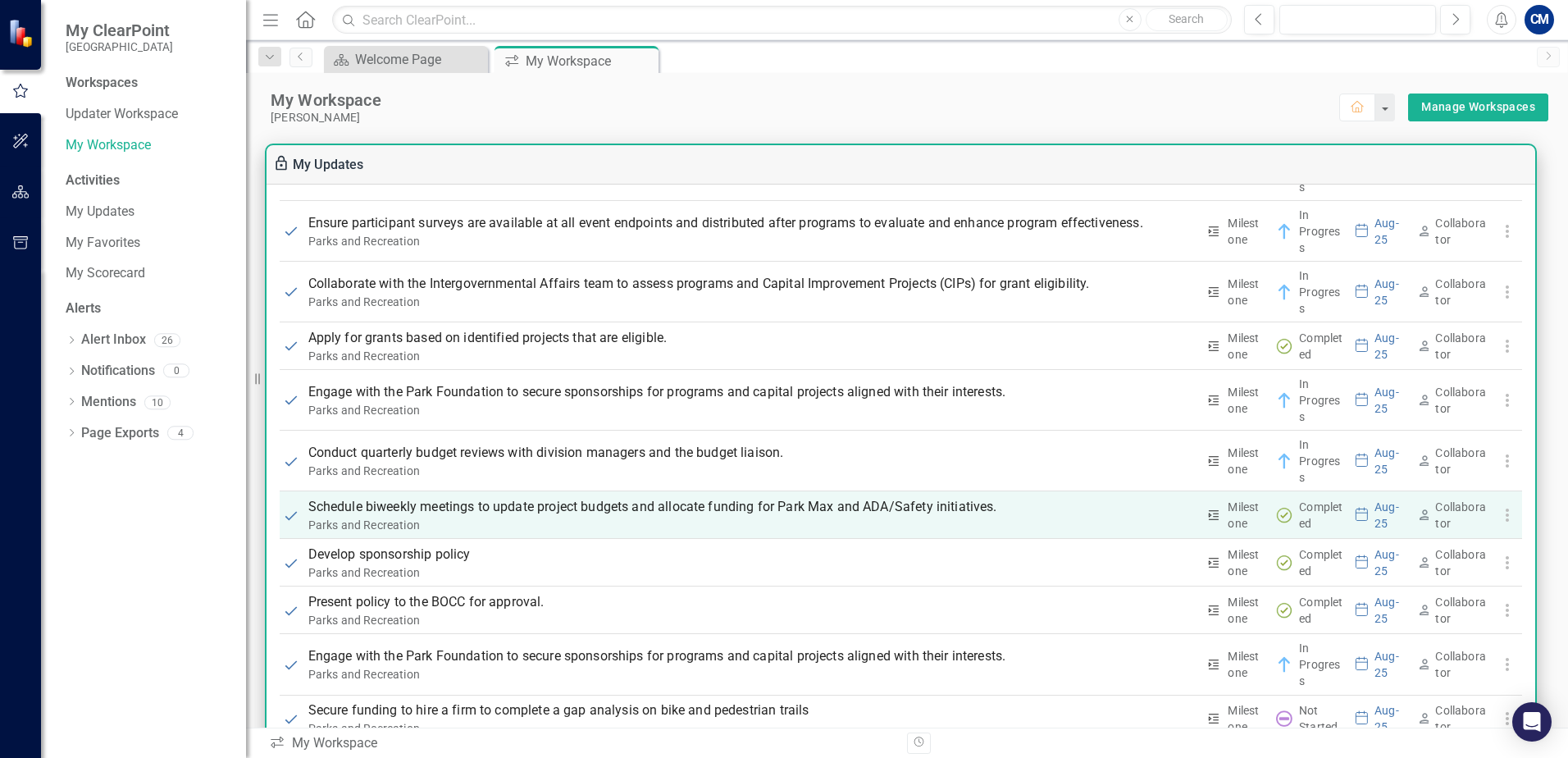
click at [656, 506] on p "Schedule biweekly meetings to update project budgets and allocate funding for P…" at bounding box center [752, 506] width 888 height 20
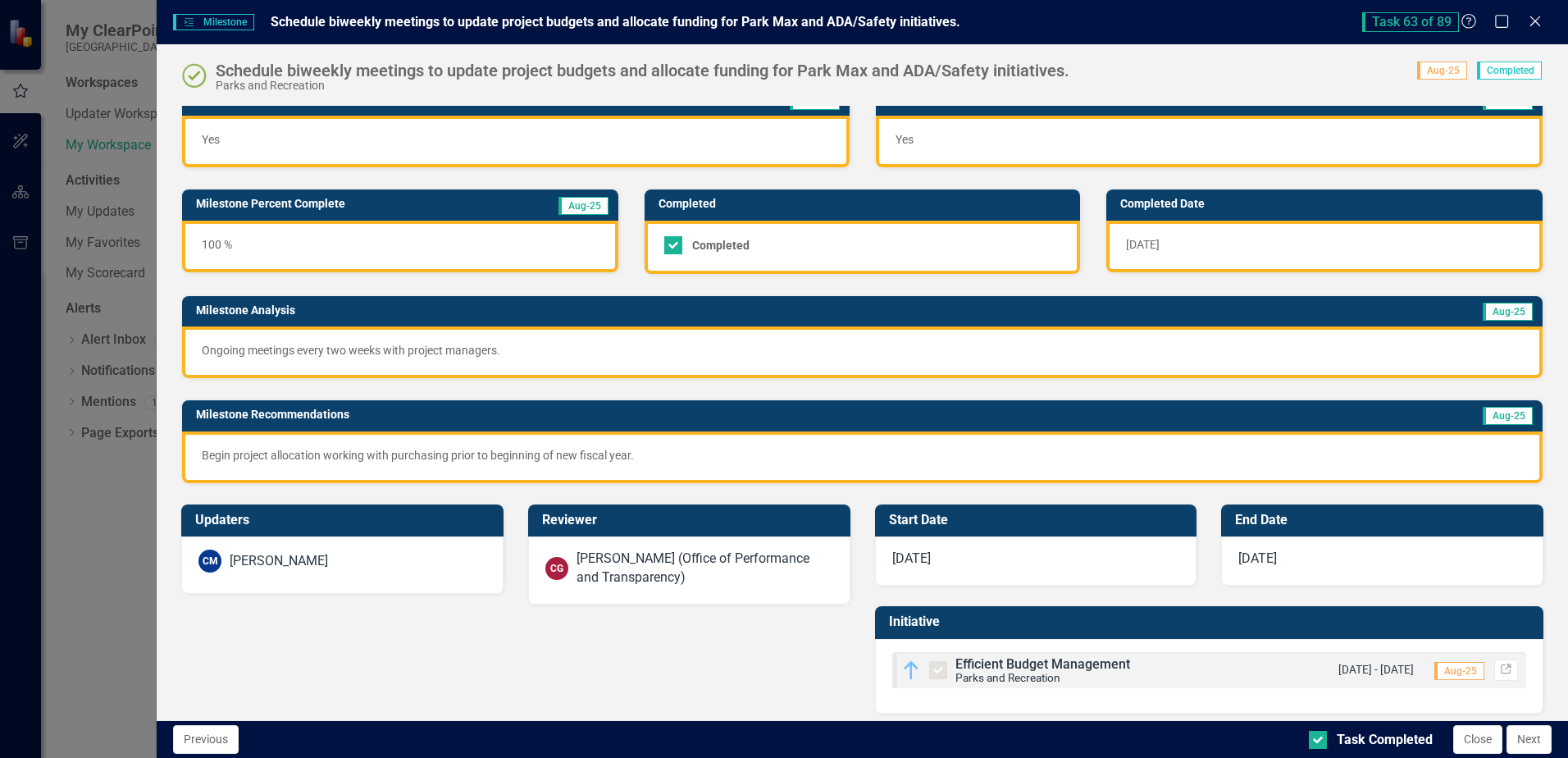
scroll to position [31, 0]
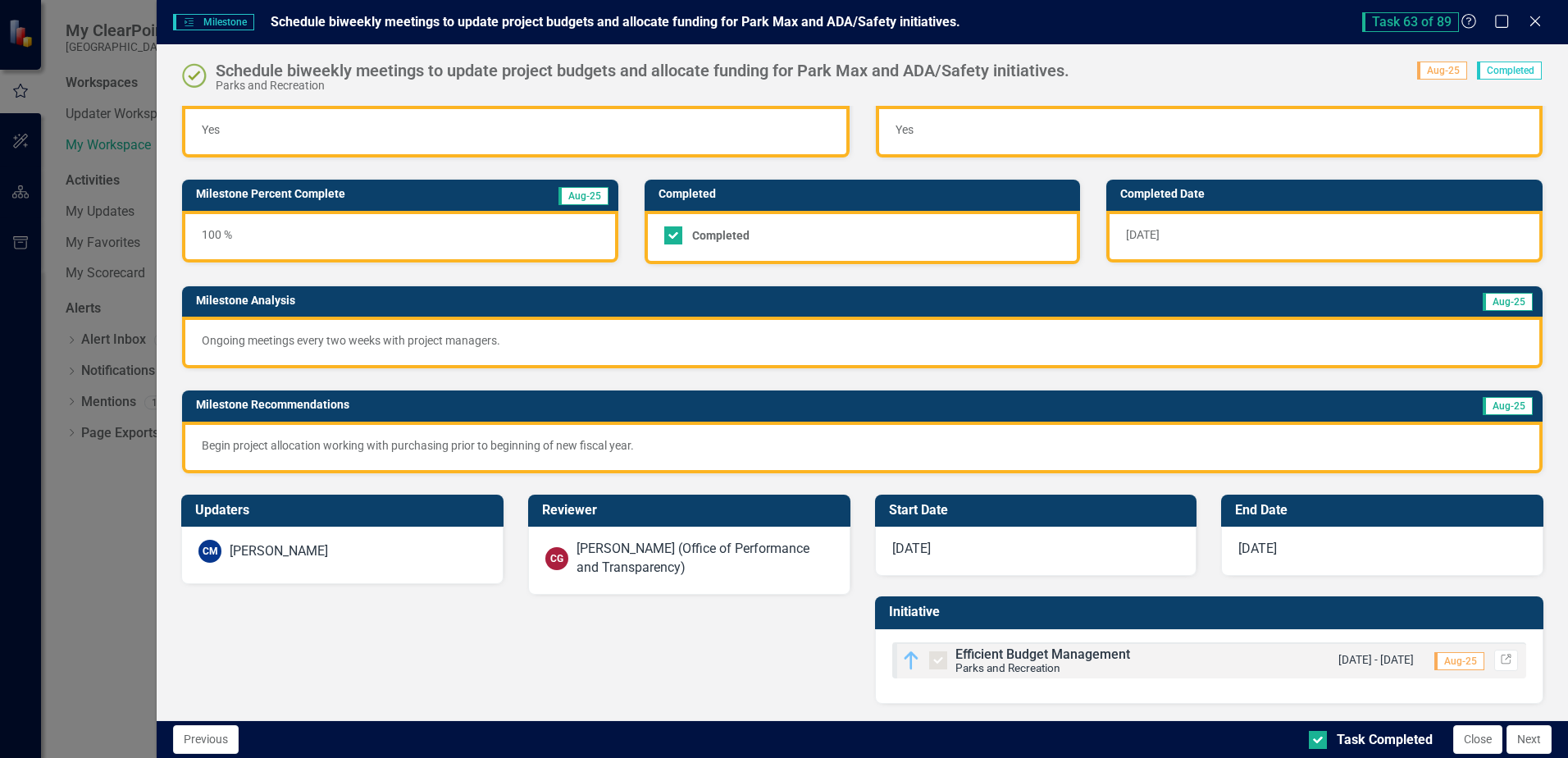
click at [1540, 22] on icon "Close" at bounding box center [1534, 22] width 16 height 13
